Goal: Task Accomplishment & Management: Complete application form

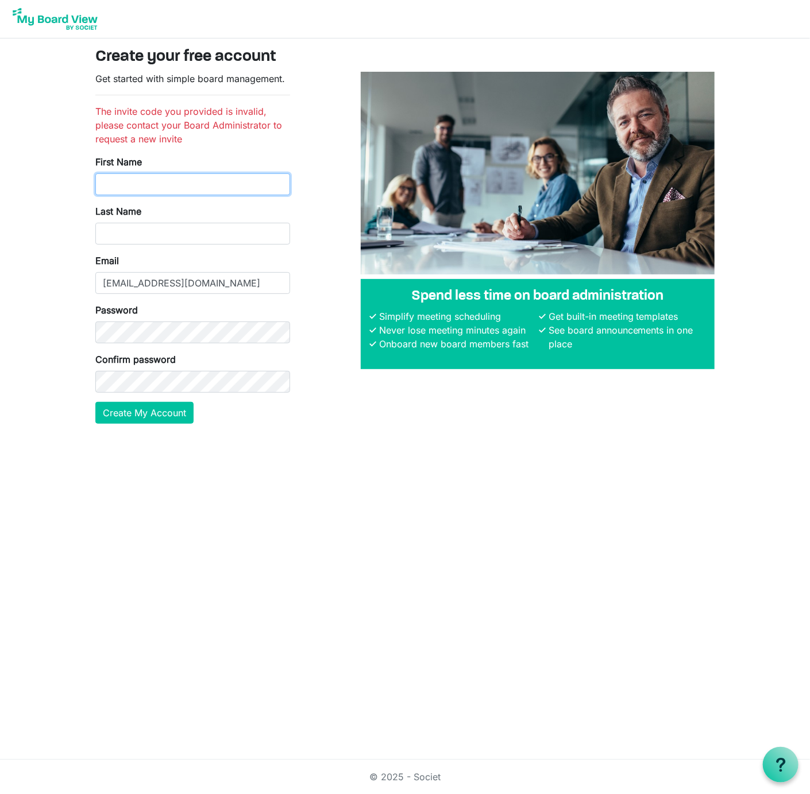
click at [146, 183] on input "First Name" at bounding box center [192, 184] width 195 height 22
type input "[PERSON_NAME]"
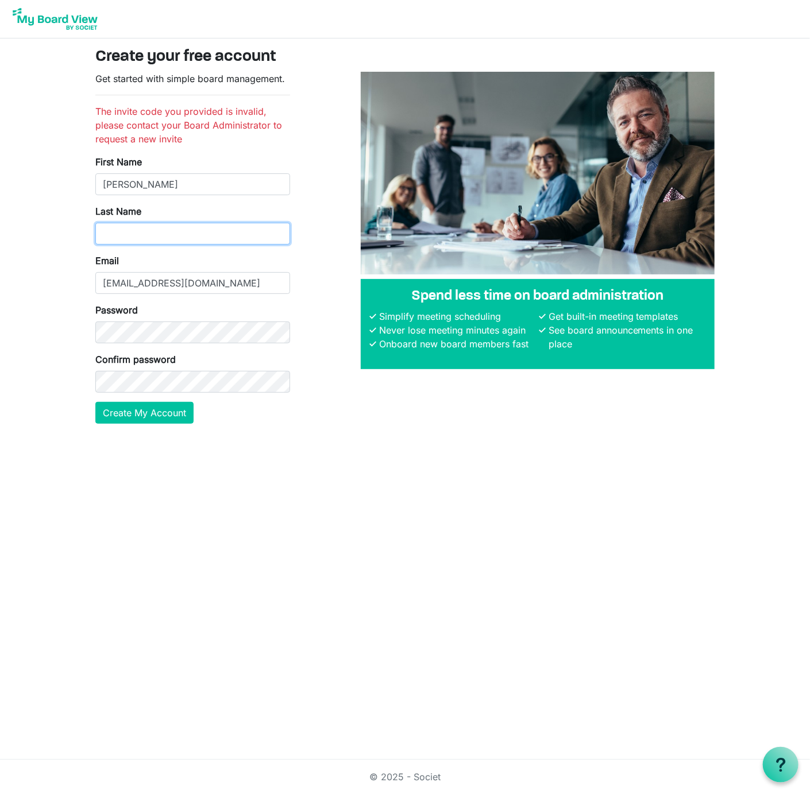
type input "Gratzon"
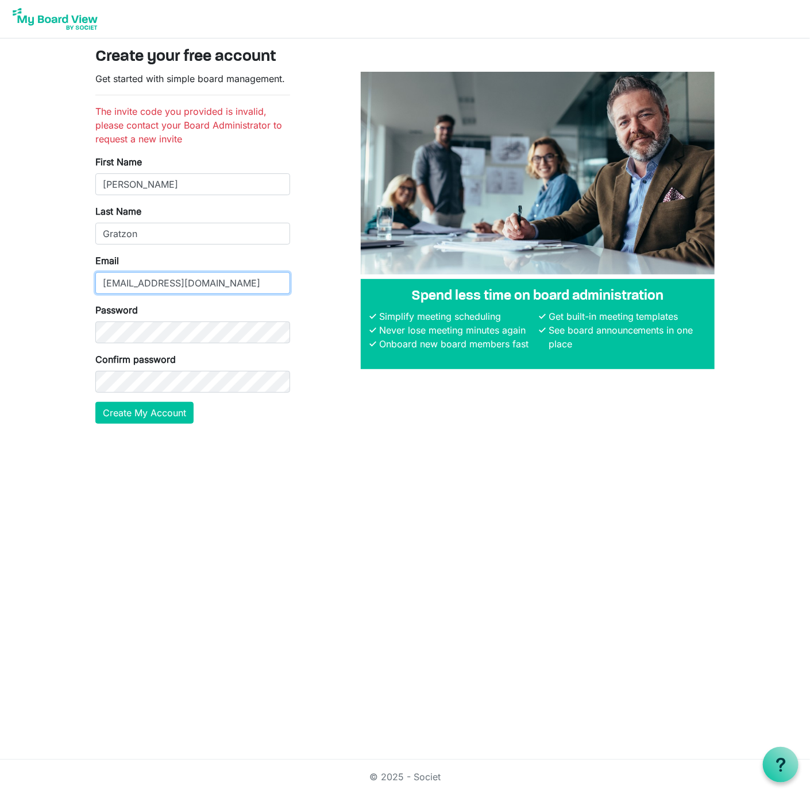
drag, startPoint x: 222, startPoint y: 282, endPoint x: 97, endPoint y: 284, distance: 125.2
click at [97, 283] on input "[EMAIL_ADDRESS][DOMAIN_NAME]" at bounding box center [192, 283] width 195 height 22
type input "[EMAIL_ADDRESS][DOMAIN_NAME]"
click at [56, 327] on body "Create your free account Get started with simple board management. The invite c…" at bounding box center [405, 221] width 810 height 442
click at [149, 414] on button "Create My Account" at bounding box center [144, 413] width 98 height 22
